Goal: Task Accomplishment & Management: Manage account settings

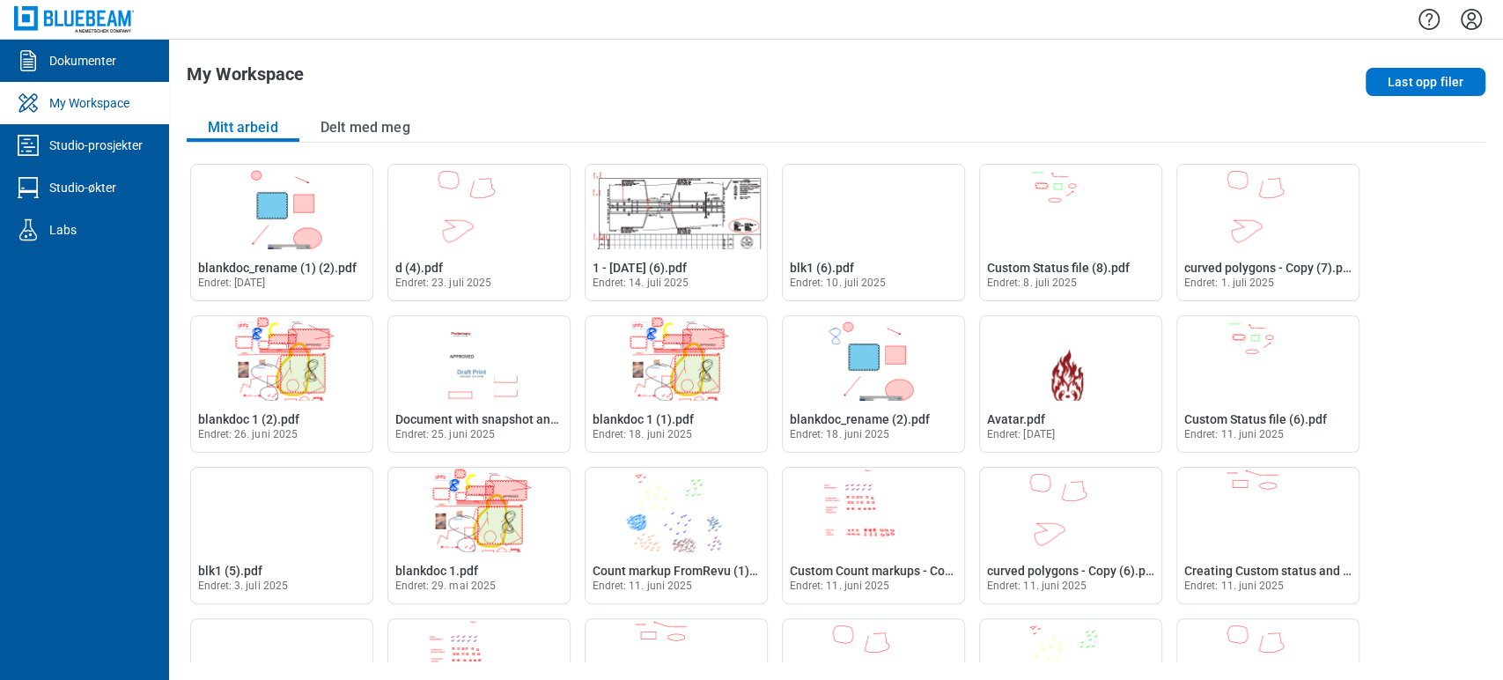
click at [1478, 15] on icon "Innstillinger" at bounding box center [1471, 19] width 28 height 28
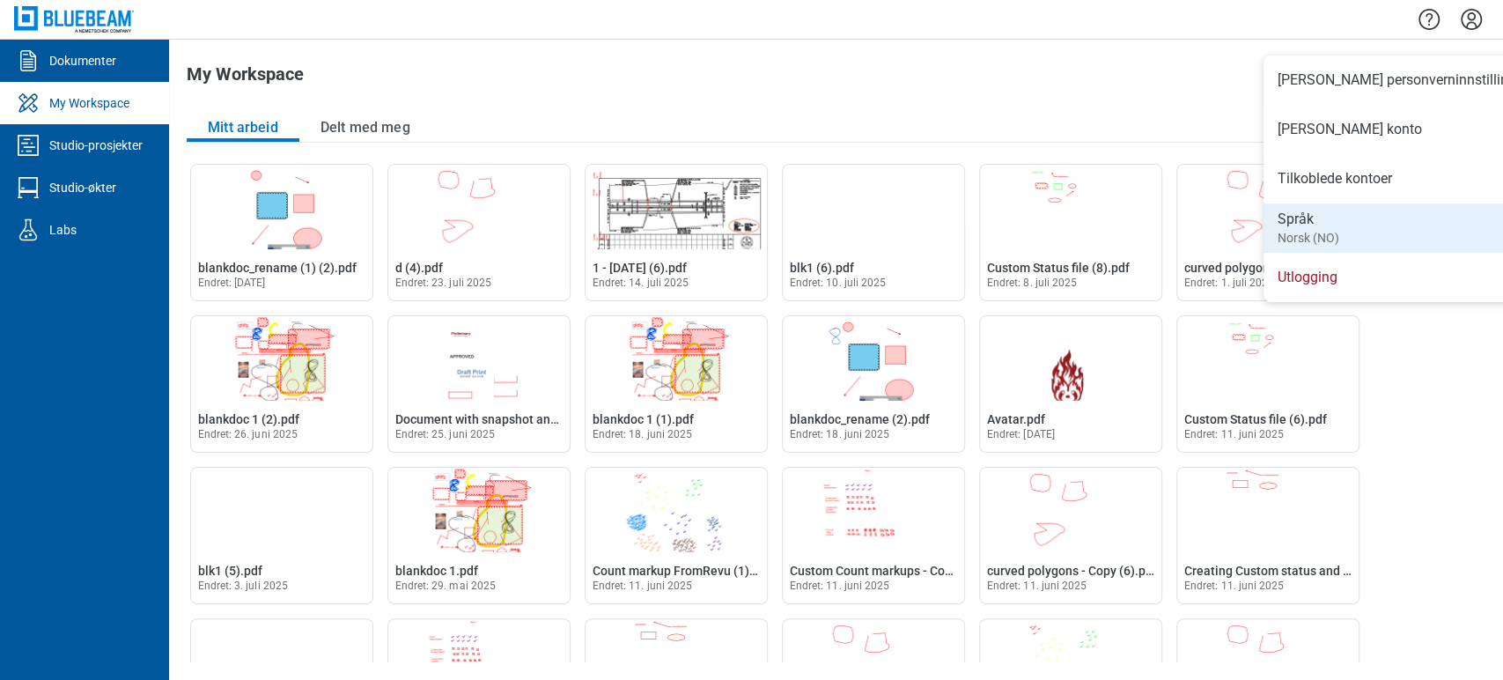
click at [1376, 225] on li "Språk Norsk (NO)" at bounding box center [1403, 227] width 278 height 49
select select "*****"
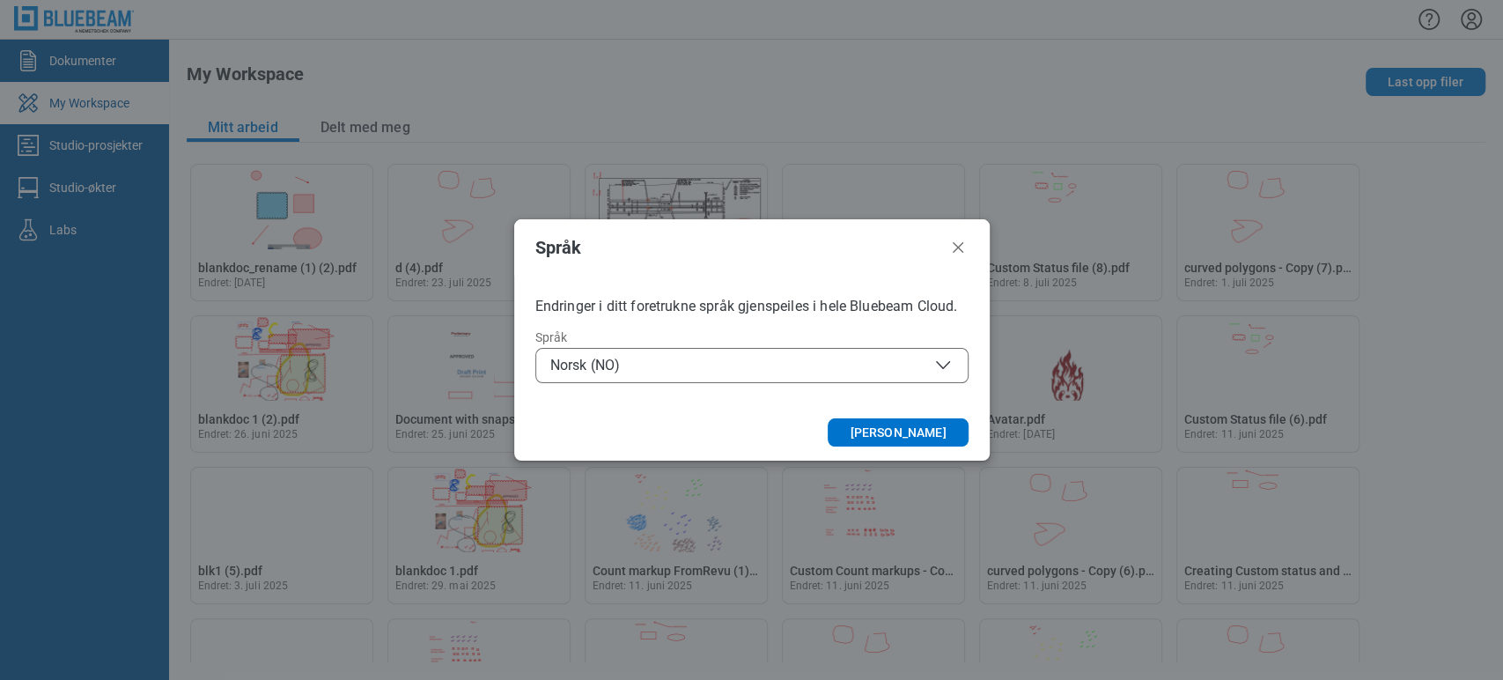
click at [592, 374] on span "Norsk (NO)" at bounding box center [751, 365] width 403 height 21
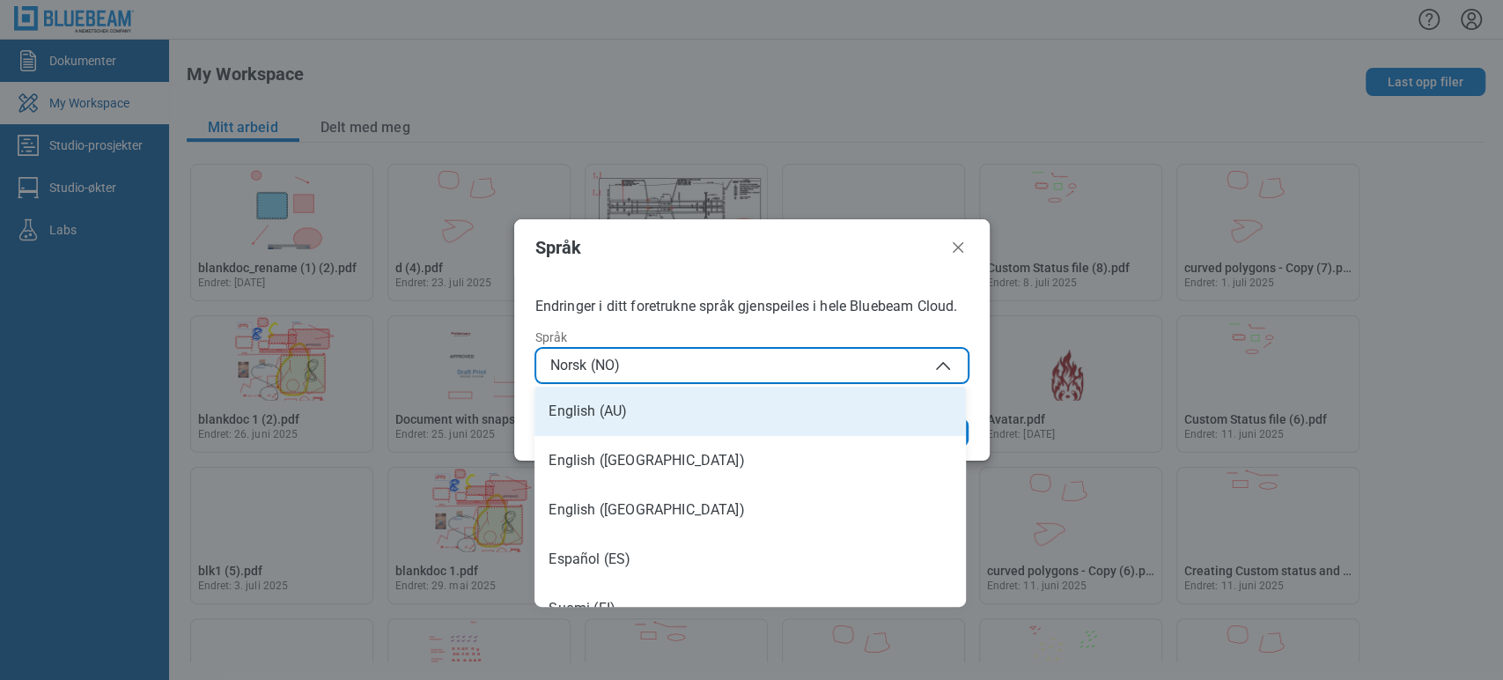
scroll to position [98, 0]
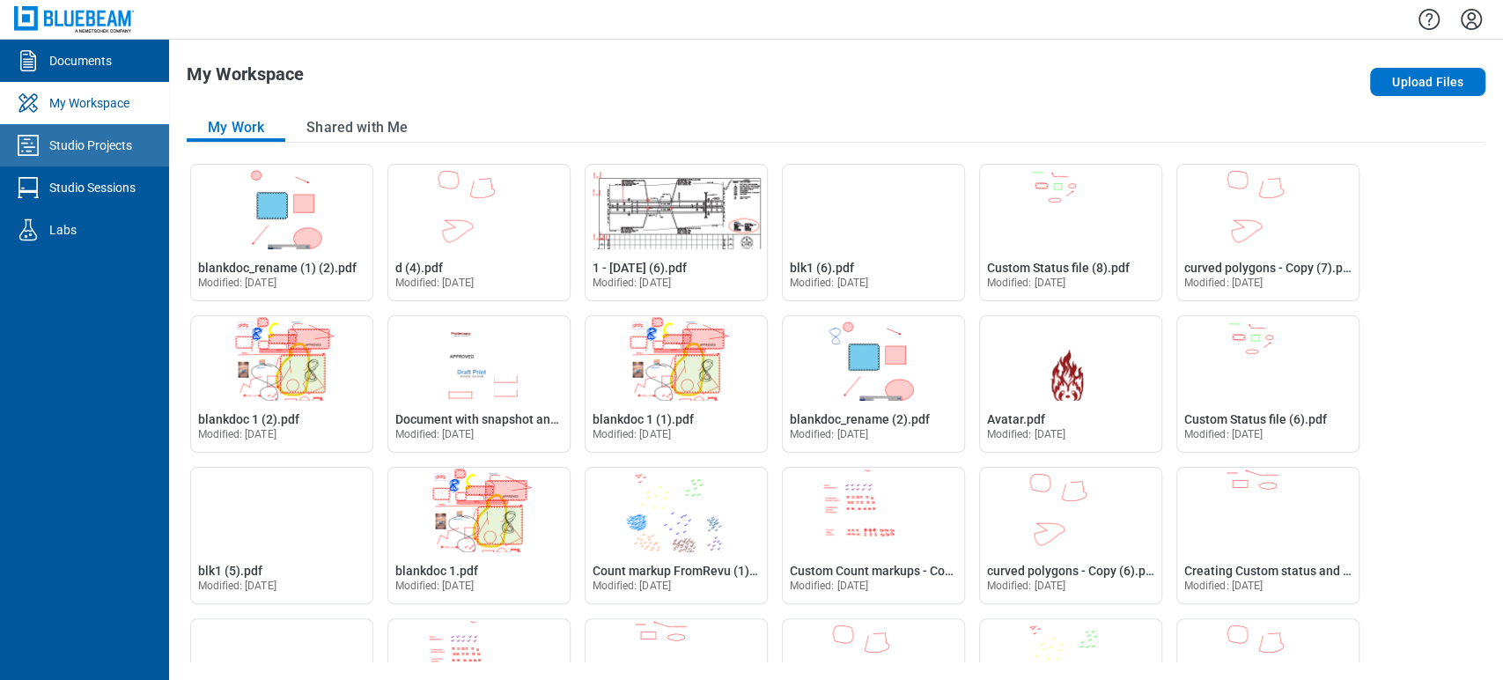
click at [109, 136] on div "Studio Projects" at bounding box center [90, 145] width 83 height 18
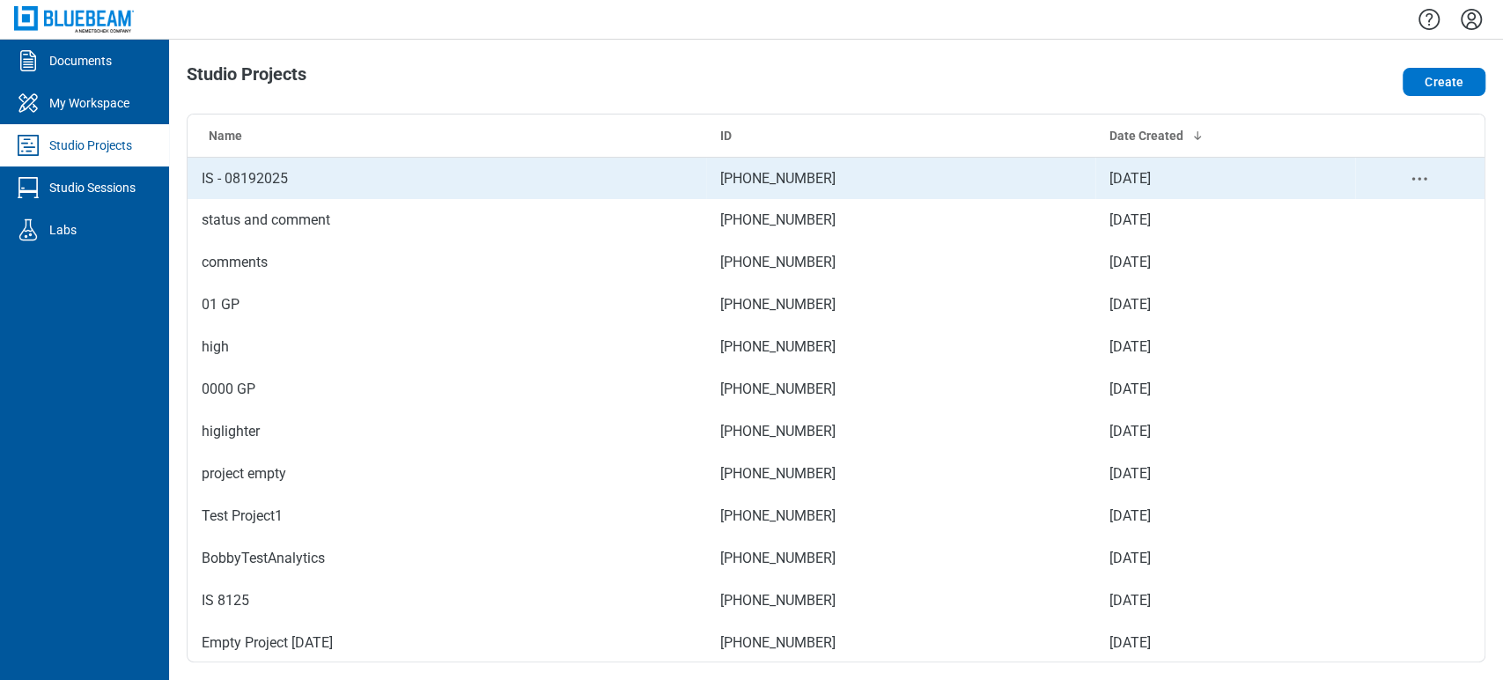
click at [289, 181] on td "IS - 08192025" at bounding box center [447, 178] width 519 height 42
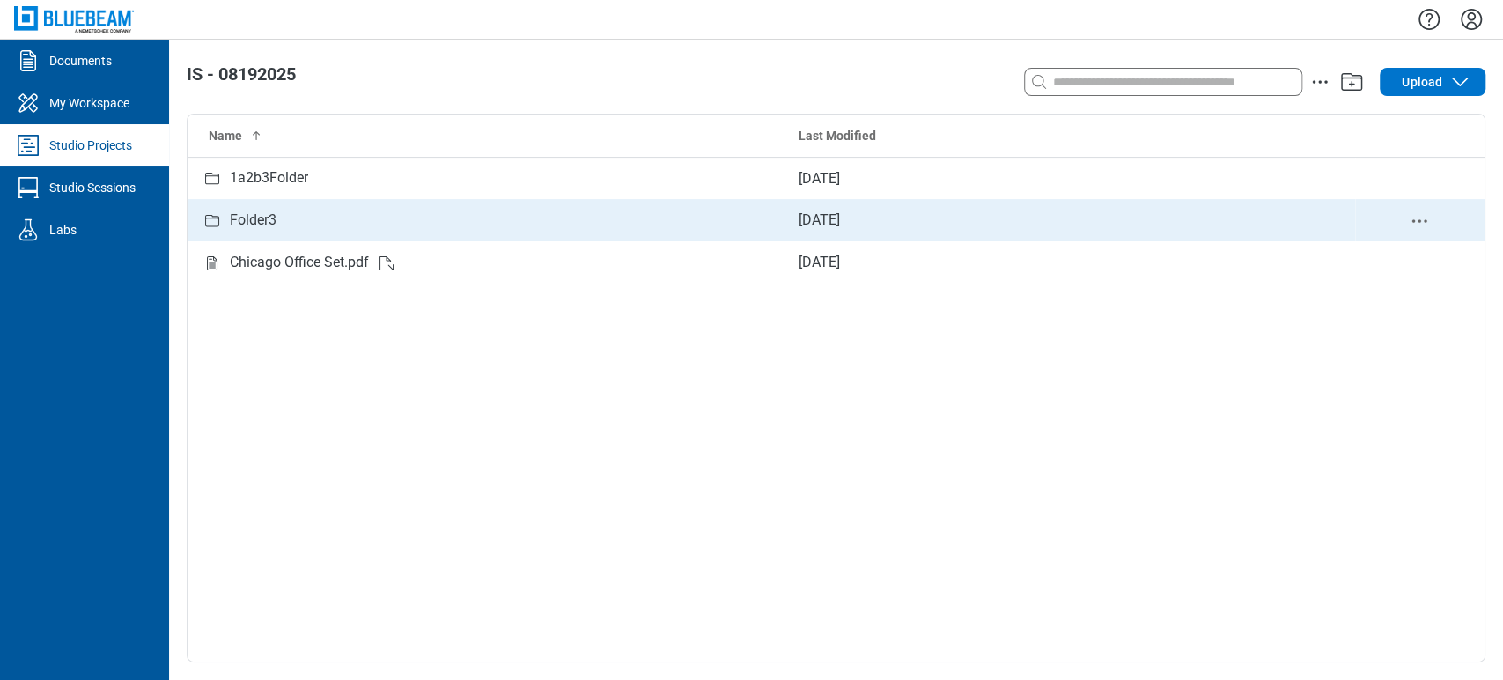
click at [250, 225] on div "Folder3" at bounding box center [253, 221] width 47 height 22
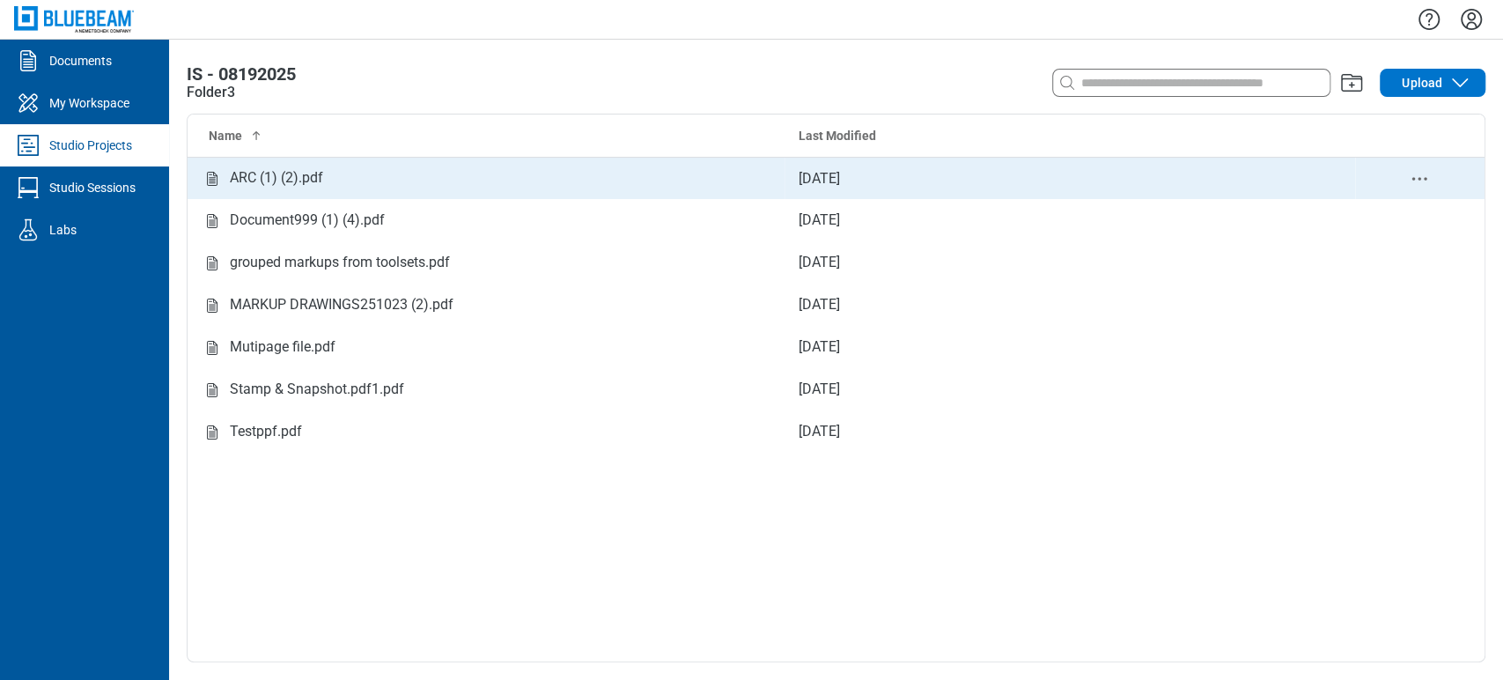
click at [241, 166] on td "ARC (1) (2).pdf" at bounding box center [486, 178] width 597 height 42
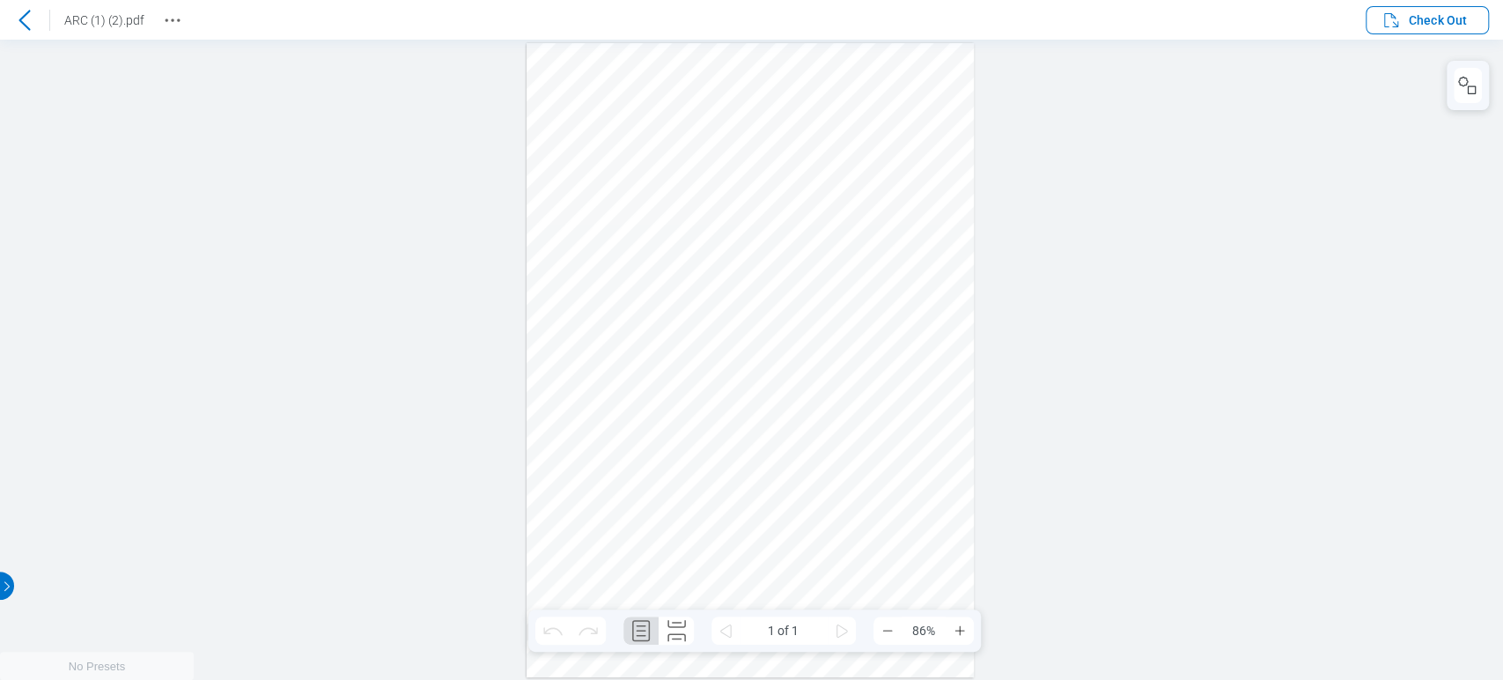
click at [173, 18] on circle "Revision History" at bounding box center [172, 19] width 3 height 3
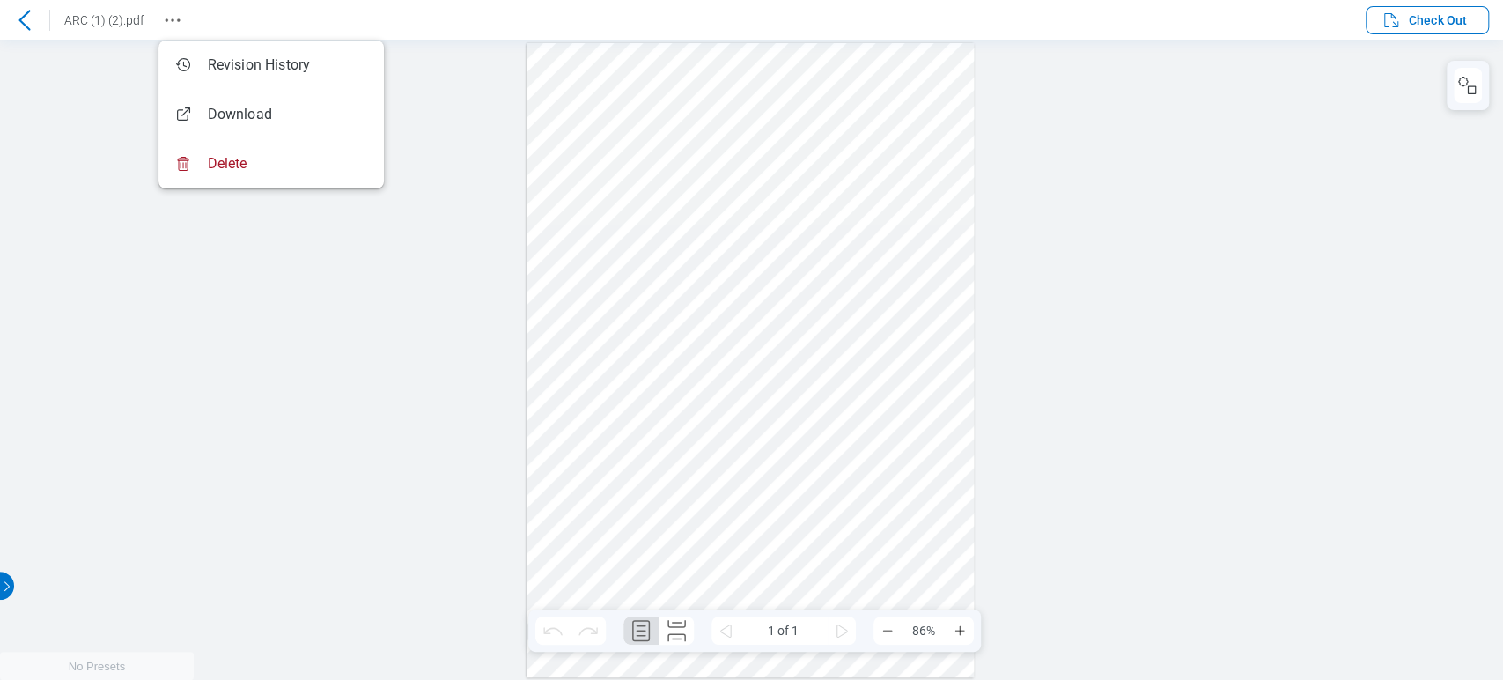
click at [18, 15] on icon at bounding box center [24, 20] width 21 height 21
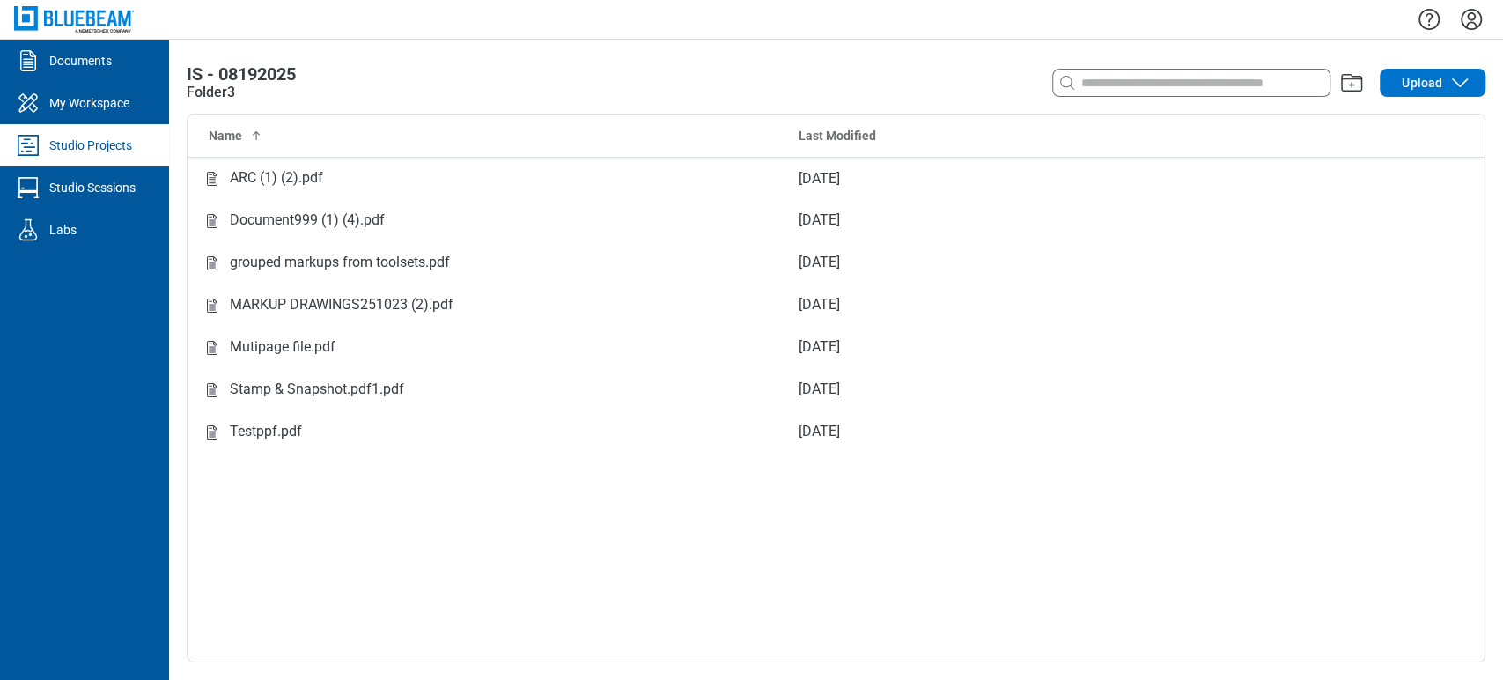
click at [117, 150] on div "Studio Projects" at bounding box center [90, 145] width 83 height 18
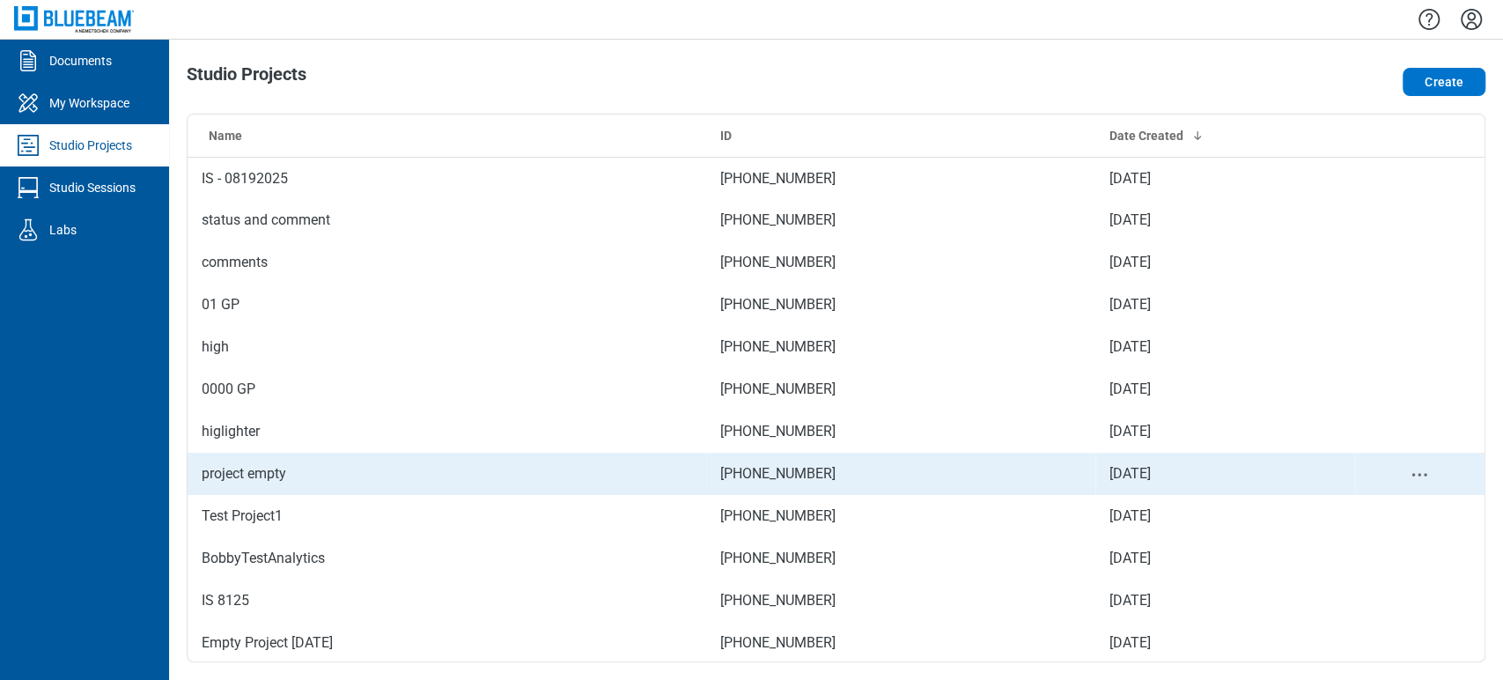
click at [250, 468] on td "project empty" at bounding box center [447, 474] width 519 height 42
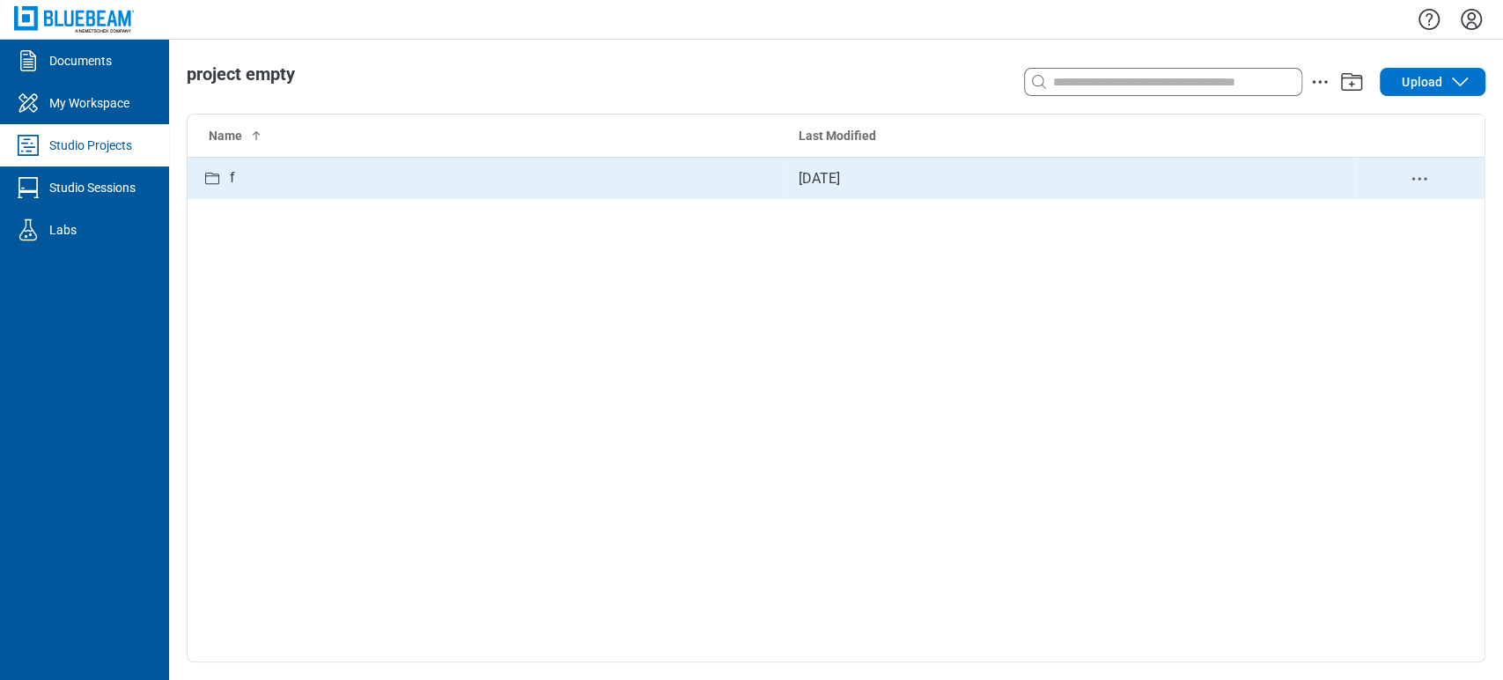
click at [498, 190] on td "f" at bounding box center [486, 178] width 597 height 42
click at [1426, 182] on icon "delete-context-menu" at bounding box center [1419, 178] width 21 height 21
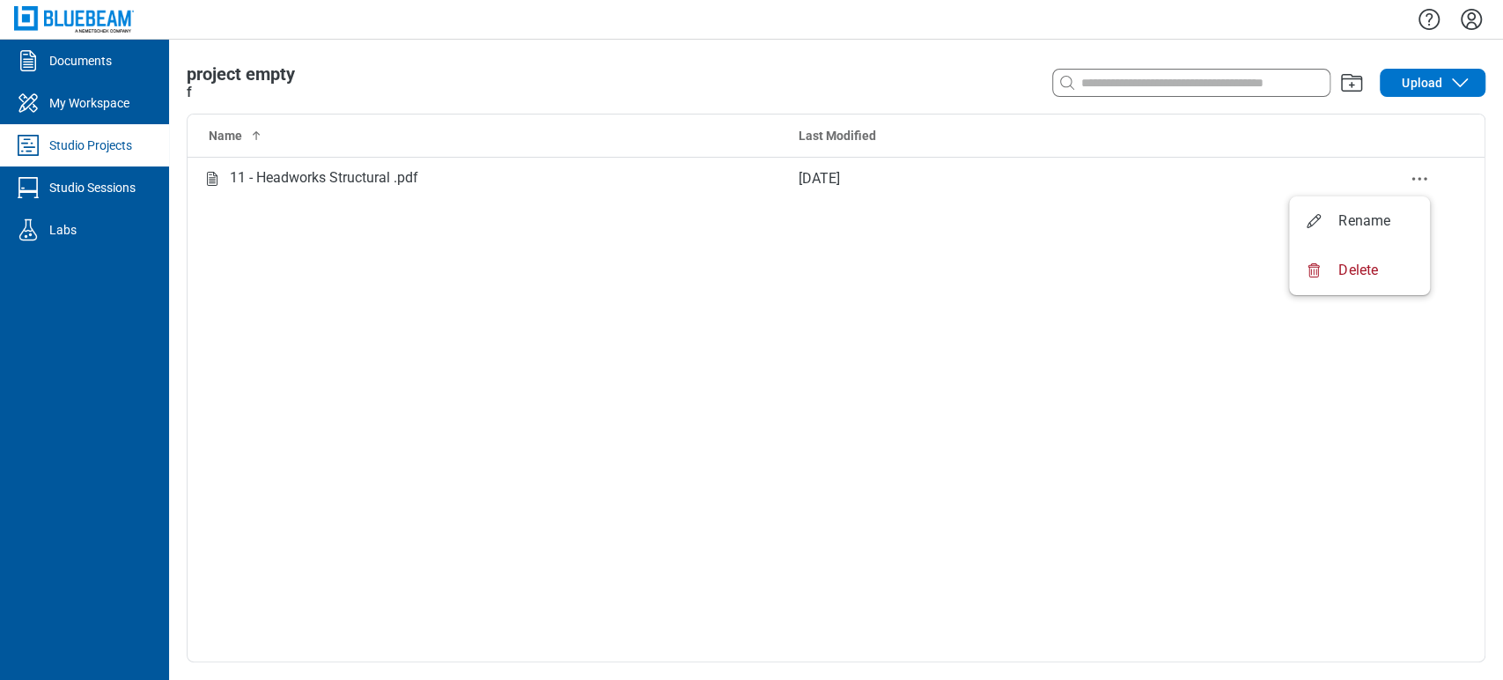
click at [342, 376] on div "Name Last Modified 11 - Headworks Structural .pdf [DATE]" at bounding box center [836, 387] width 1297 height 547
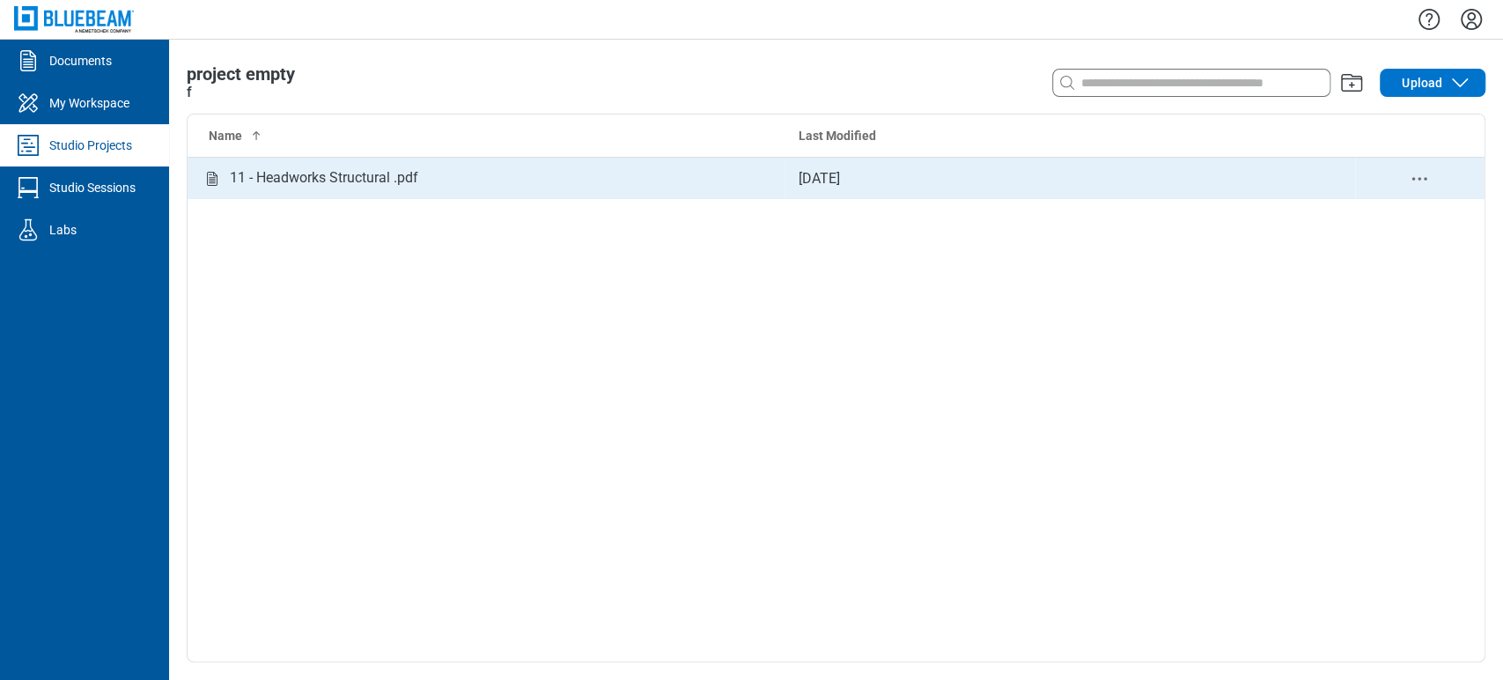
click at [285, 171] on div "11 - Headworks Structural .pdf" at bounding box center [324, 178] width 188 height 22
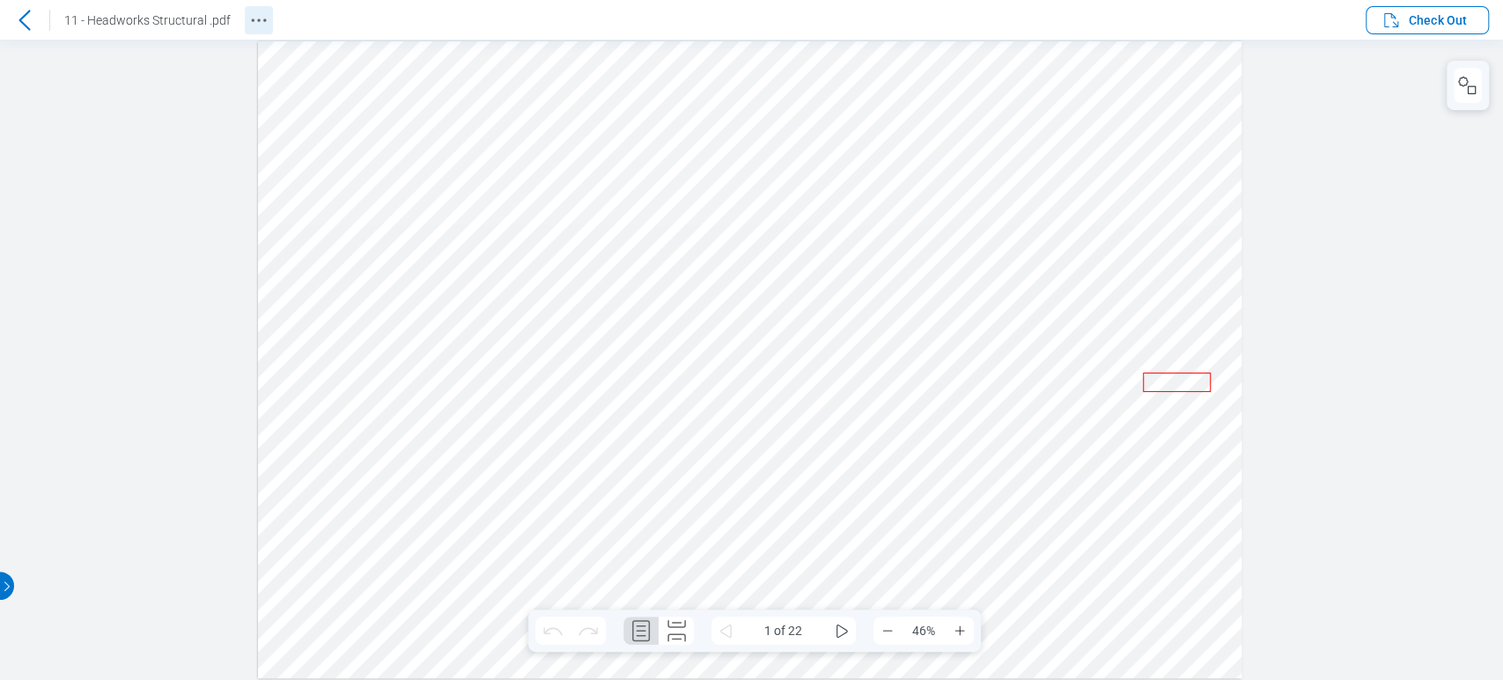
click at [252, 19] on circle "Revision History" at bounding box center [253, 19] width 3 height 3
click at [23, 12] on icon at bounding box center [24, 20] width 21 height 21
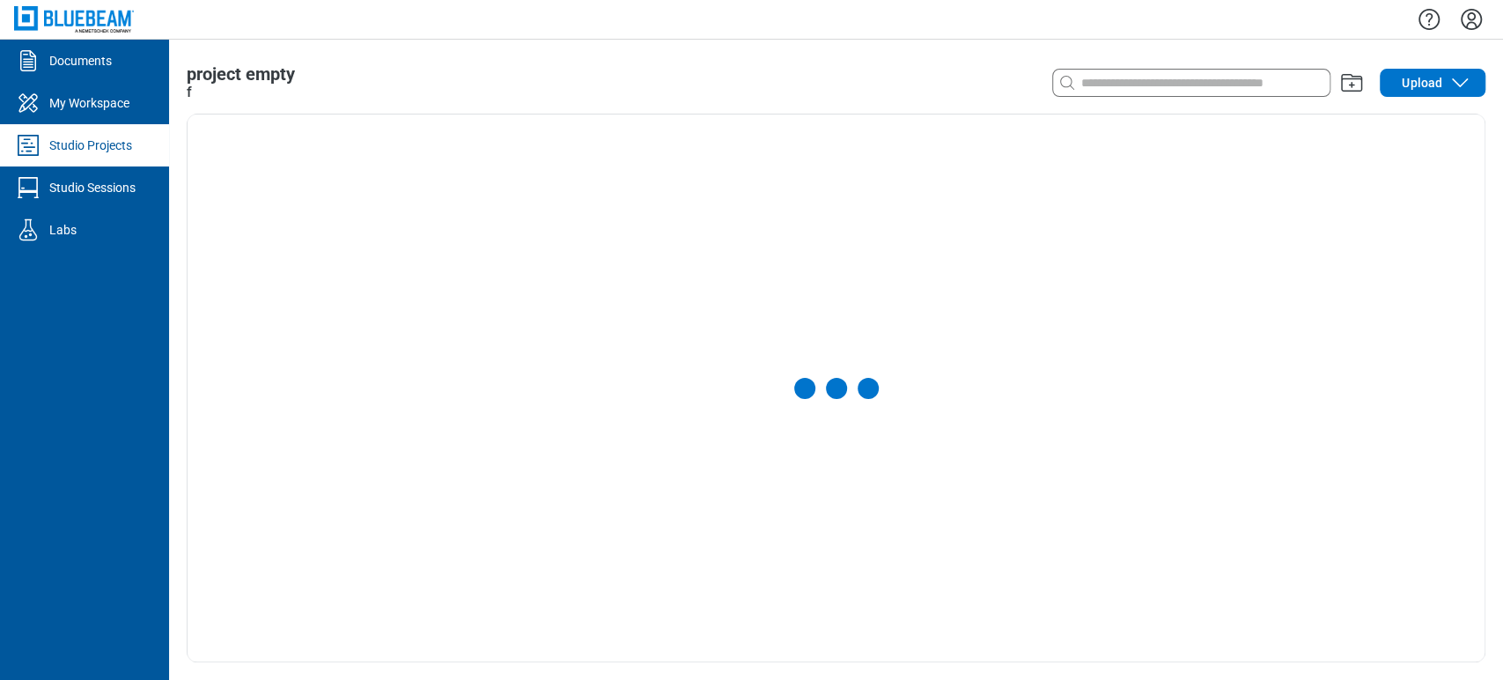
click at [1475, 18] on icon "Settings" at bounding box center [1471, 19] width 28 height 28
